Goal: Check status

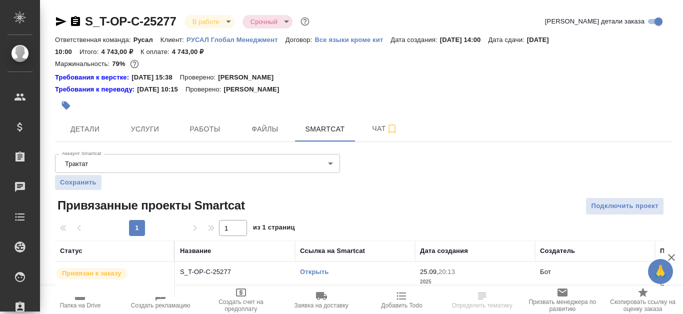
click at [309, 273] on link "Открыть" at bounding box center [314, 272] width 29 height 8
click at [197, 122] on button "Работы" at bounding box center [205, 129] width 60 height 25
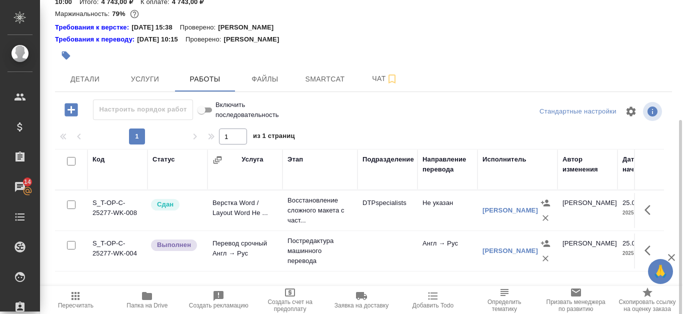
scroll to position [100, 0]
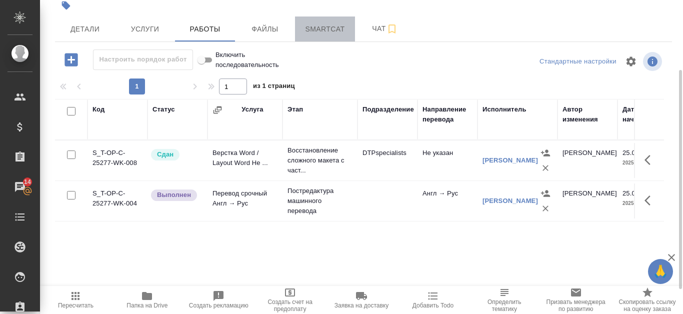
click at [329, 29] on span "Smartcat" at bounding box center [325, 29] width 48 height 13
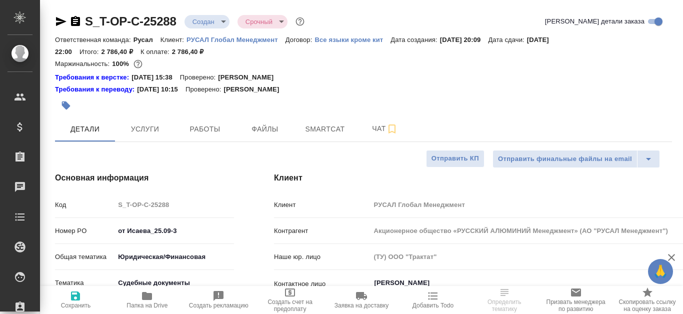
select select "RU"
type textarea "x"
